Goal: Task Accomplishment & Management: Manage account settings

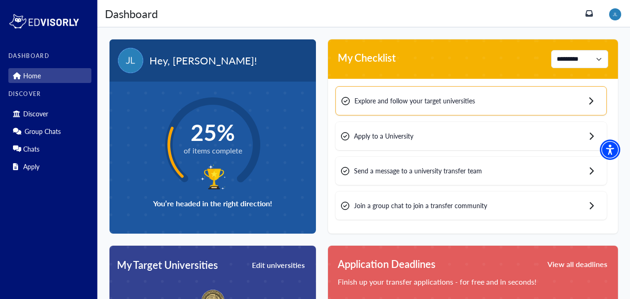
click at [618, 20] on img at bounding box center [615, 14] width 12 height 12
click at [612, 36] on link "Profile" at bounding box center [600, 33] width 44 height 17
click at [621, 16] on img at bounding box center [615, 14] width 12 height 12
click at [603, 37] on link "Profile" at bounding box center [595, 33] width 18 height 10
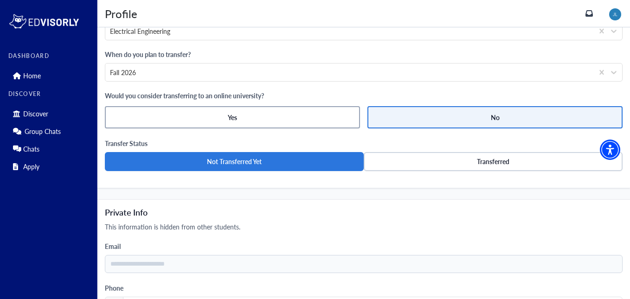
scroll to position [599, 0]
